Goal: Information Seeking & Learning: Learn about a topic

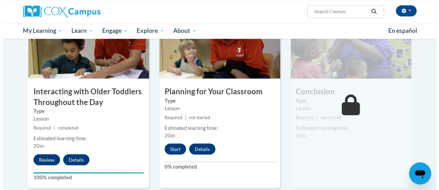
scroll to position [592, 0]
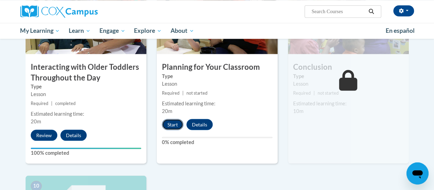
click at [170, 122] on button "Start" at bounding box center [172, 124] width 21 height 11
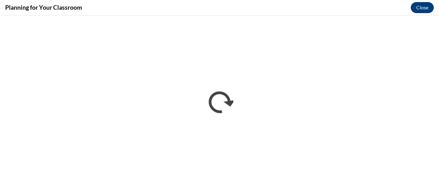
scroll to position [0, 0]
